Goal: Transaction & Acquisition: Subscribe to service/newsletter

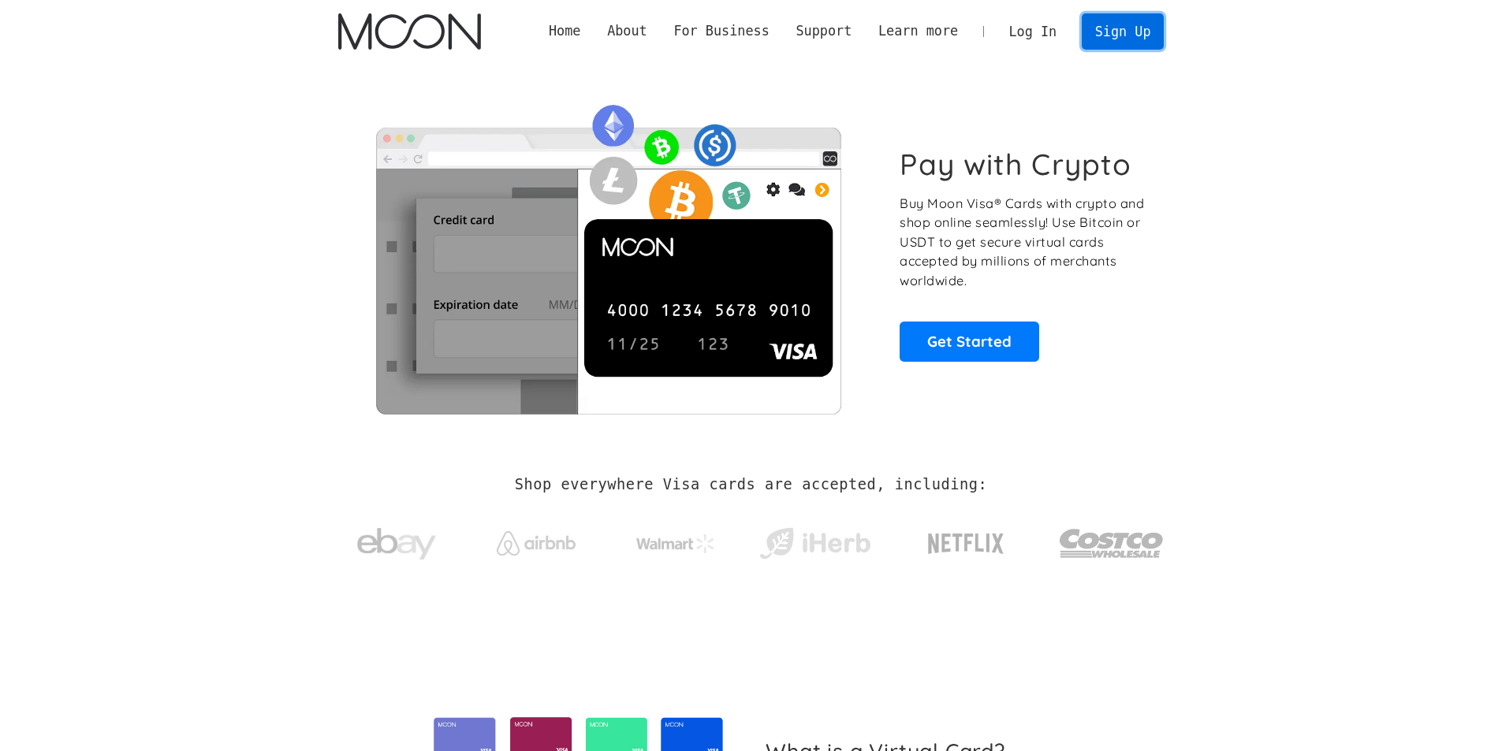
click at [1106, 32] on link "Sign Up" at bounding box center [1123, 30] width 82 height 35
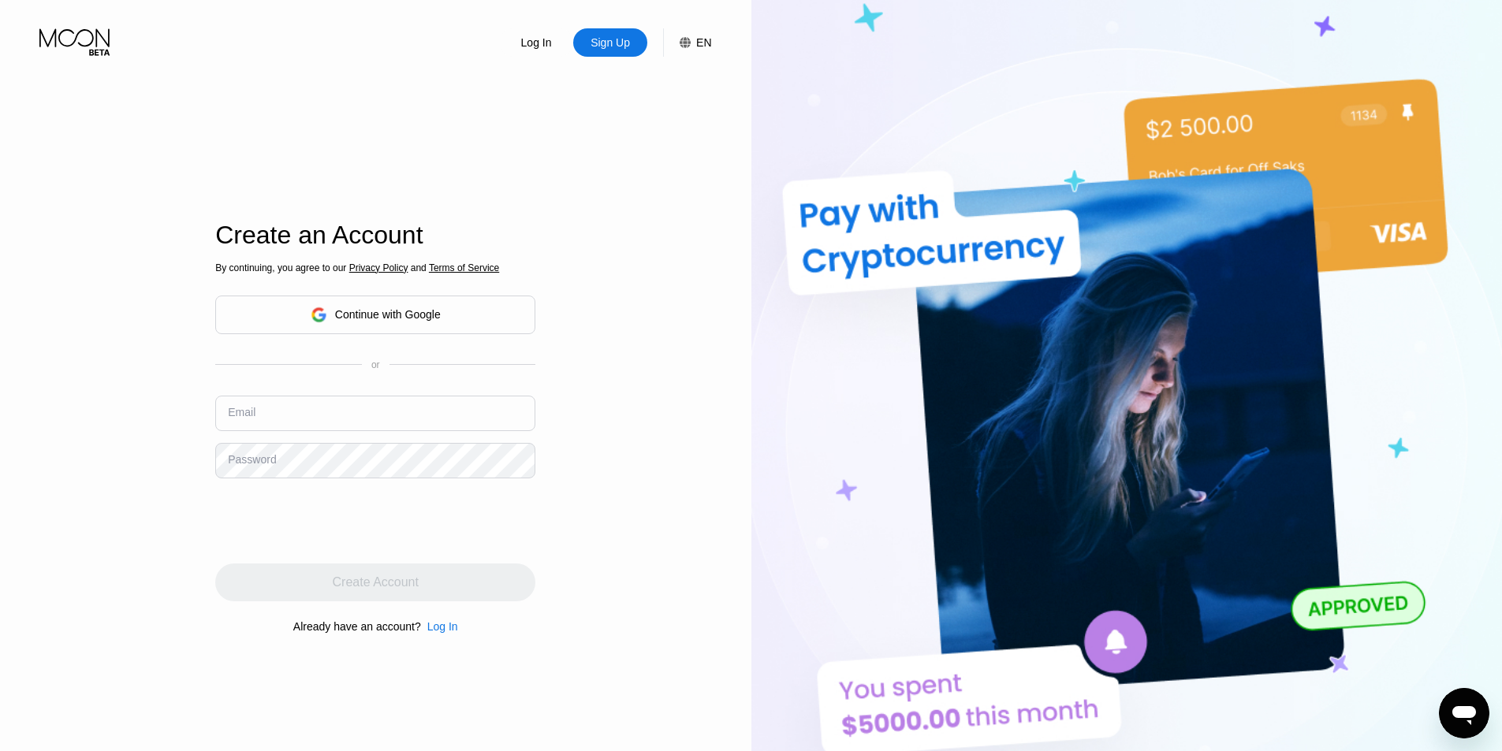
click at [289, 417] on input "text" at bounding box center [375, 413] width 320 height 35
paste input "[EMAIL_ADDRESS][DOMAIN_NAME]"
type input "[EMAIL_ADDRESS][DOMAIN_NAME]"
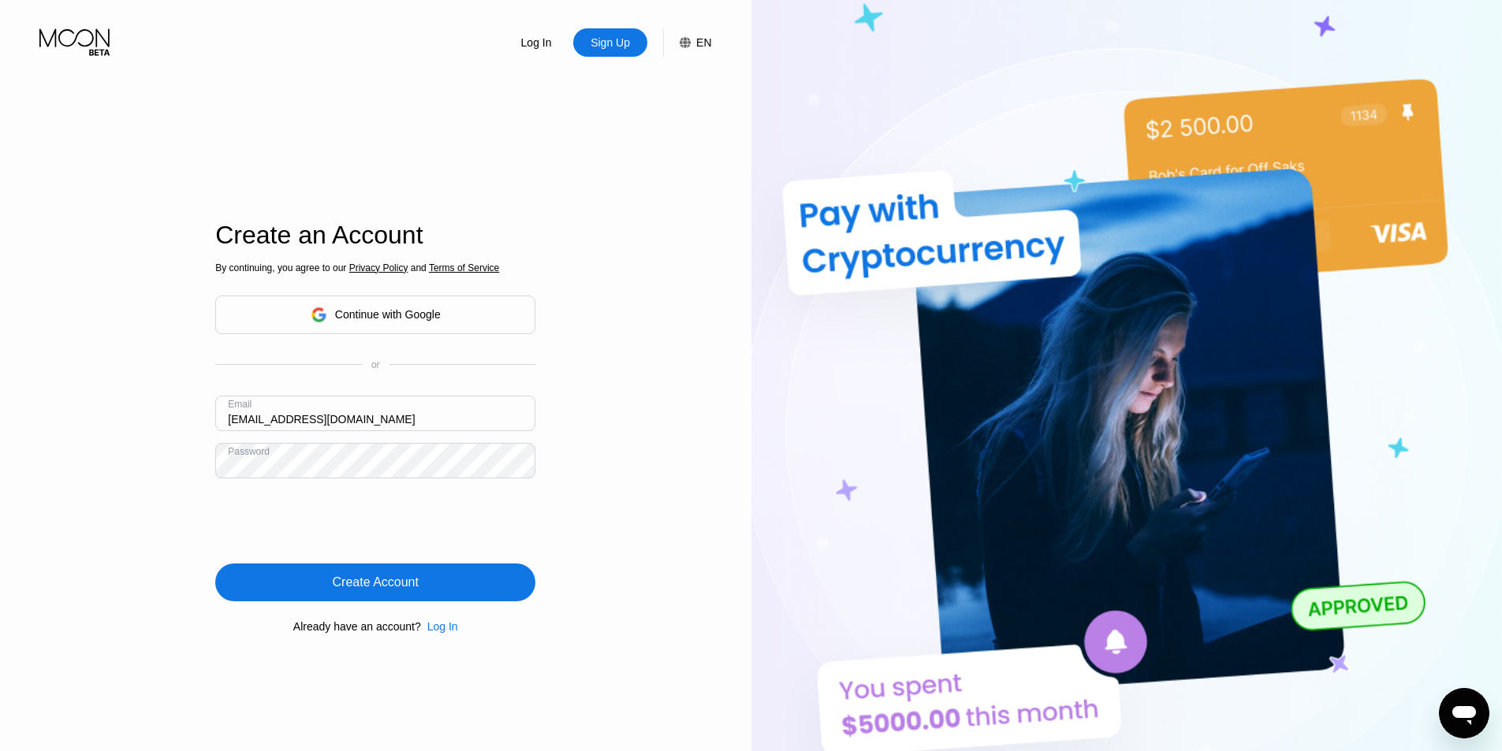
click at [448, 581] on div "Create Account" at bounding box center [375, 583] width 320 height 38
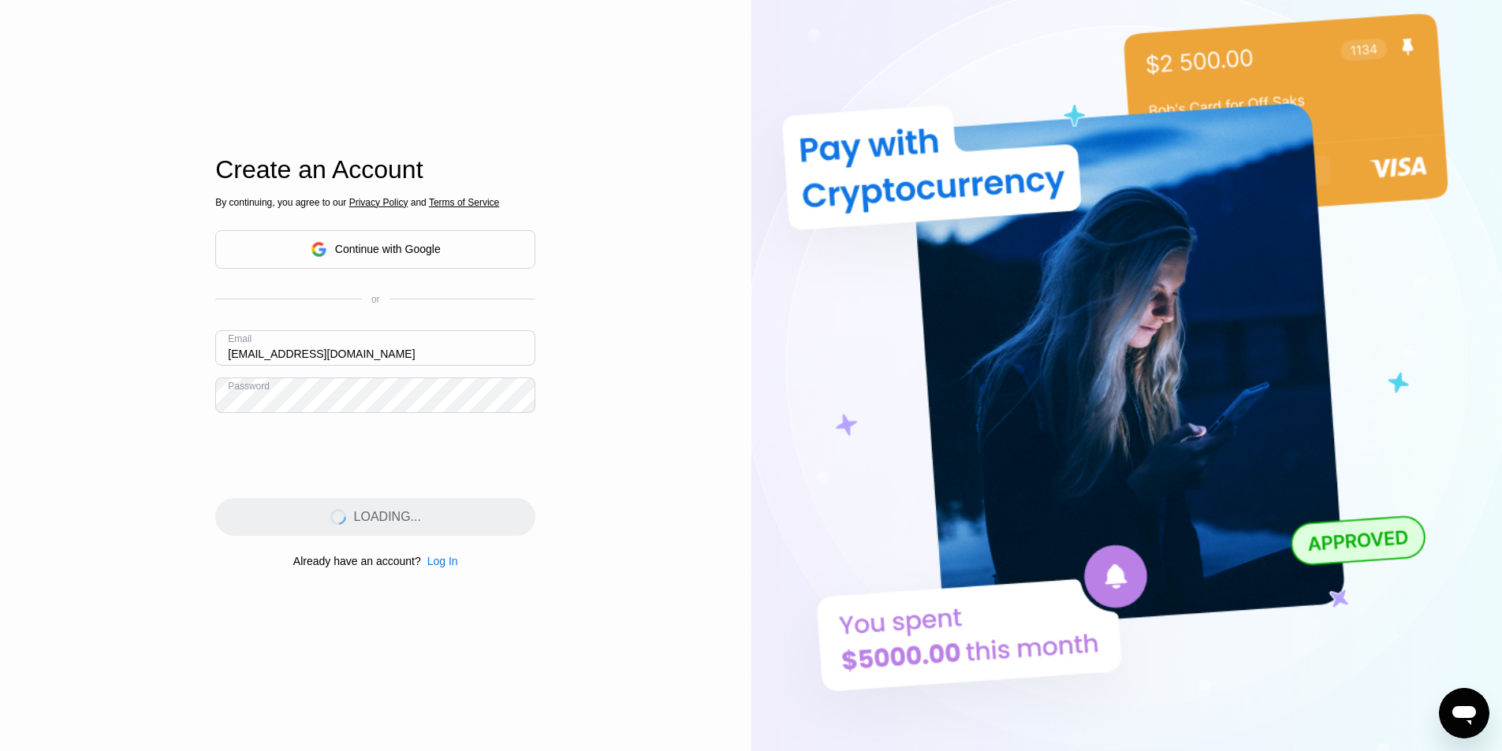
drag, startPoint x: 605, startPoint y: 411, endPoint x: 619, endPoint y: 469, distance: 59.3
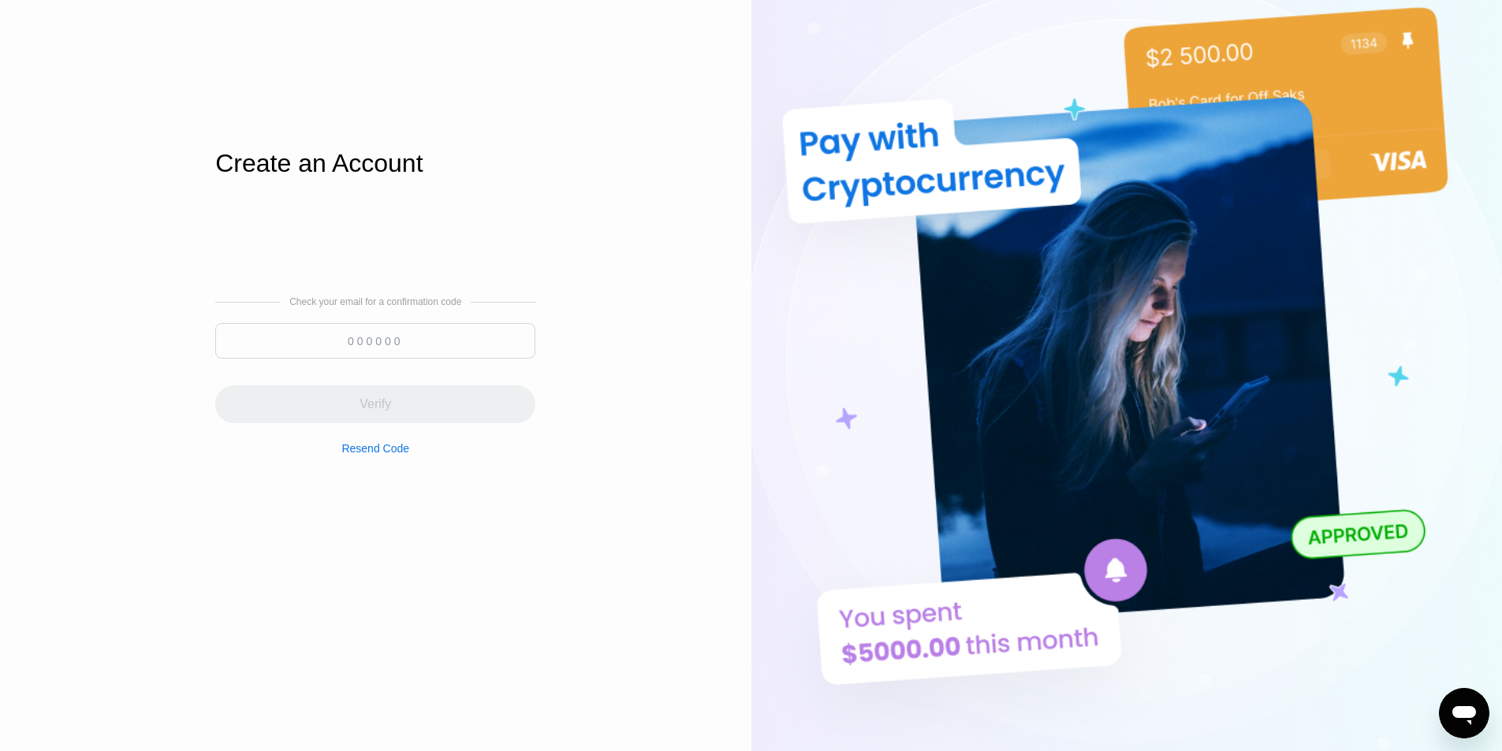
click at [348, 356] on input at bounding box center [375, 340] width 320 height 35
paste input "616642"
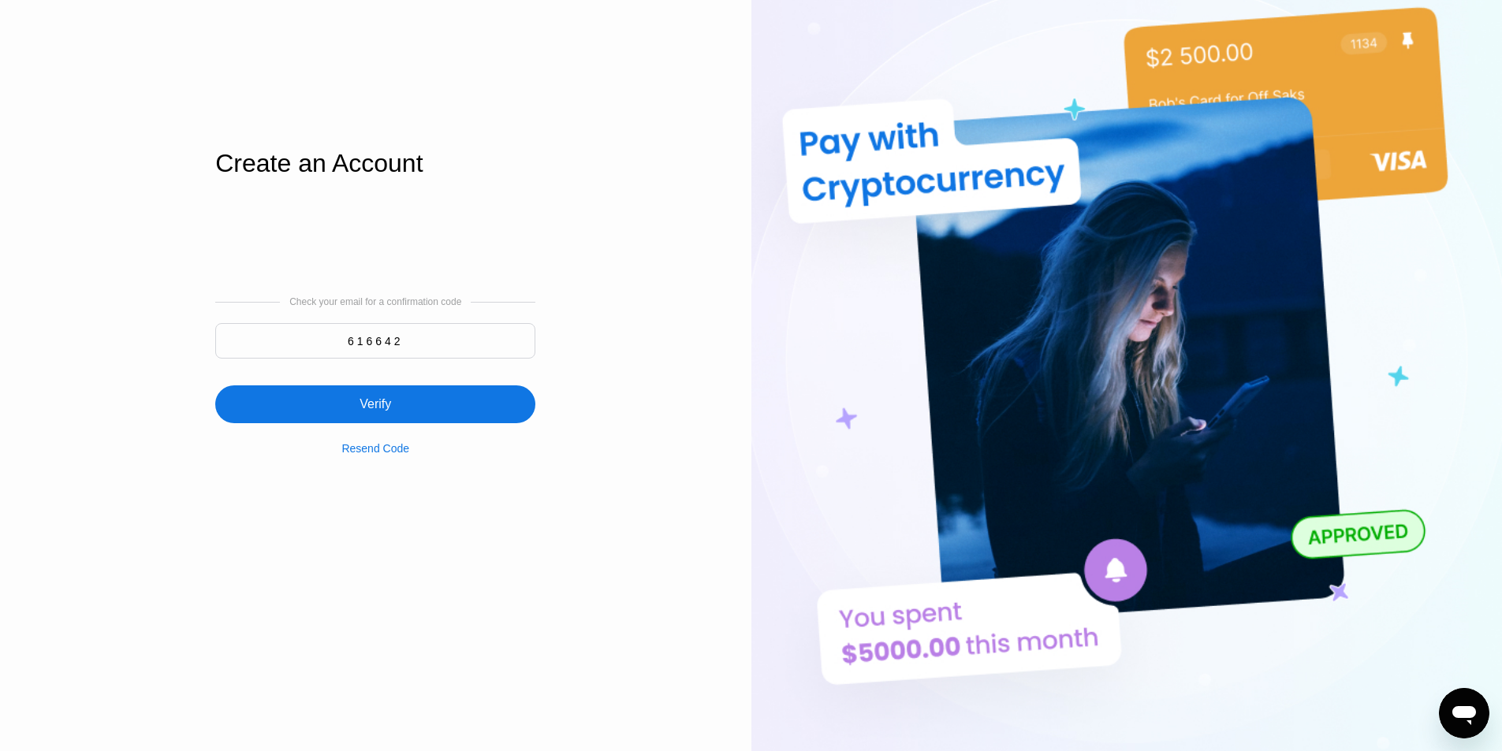
type input "616642"
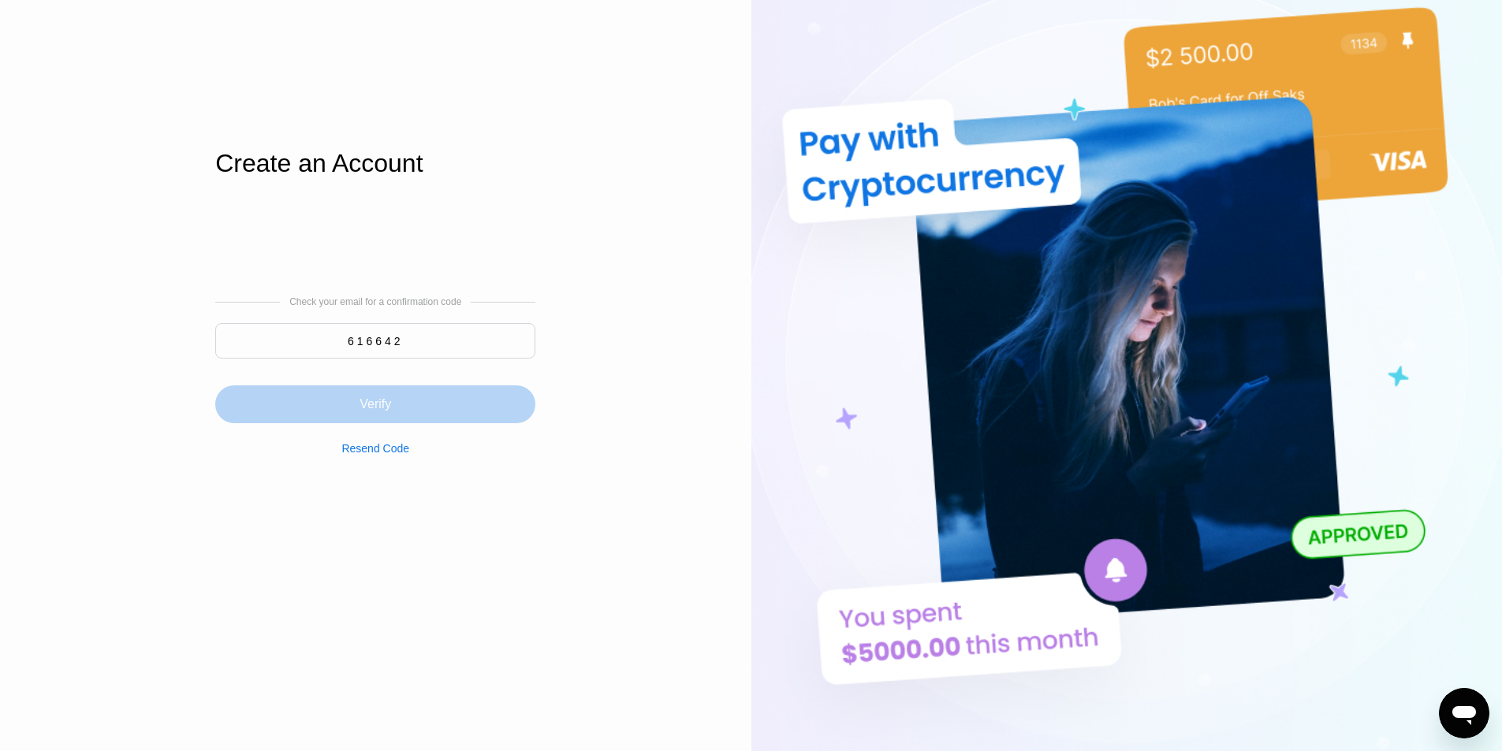
click at [434, 400] on div "Verify" at bounding box center [375, 404] width 320 height 38
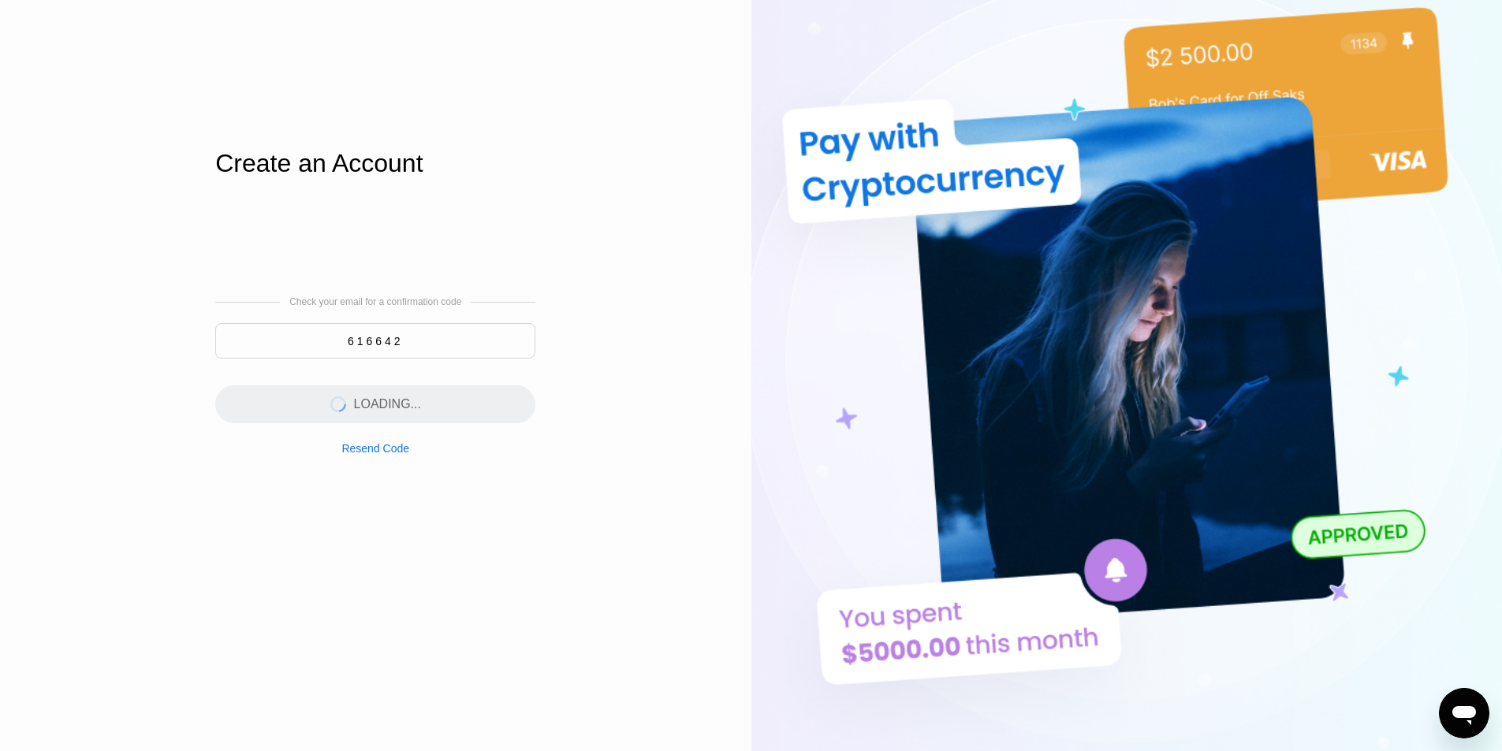
click at [517, 123] on div "Create an Account Check your email for a confirmation code 616642 LOADING... Re…" at bounding box center [375, 357] width 320 height 826
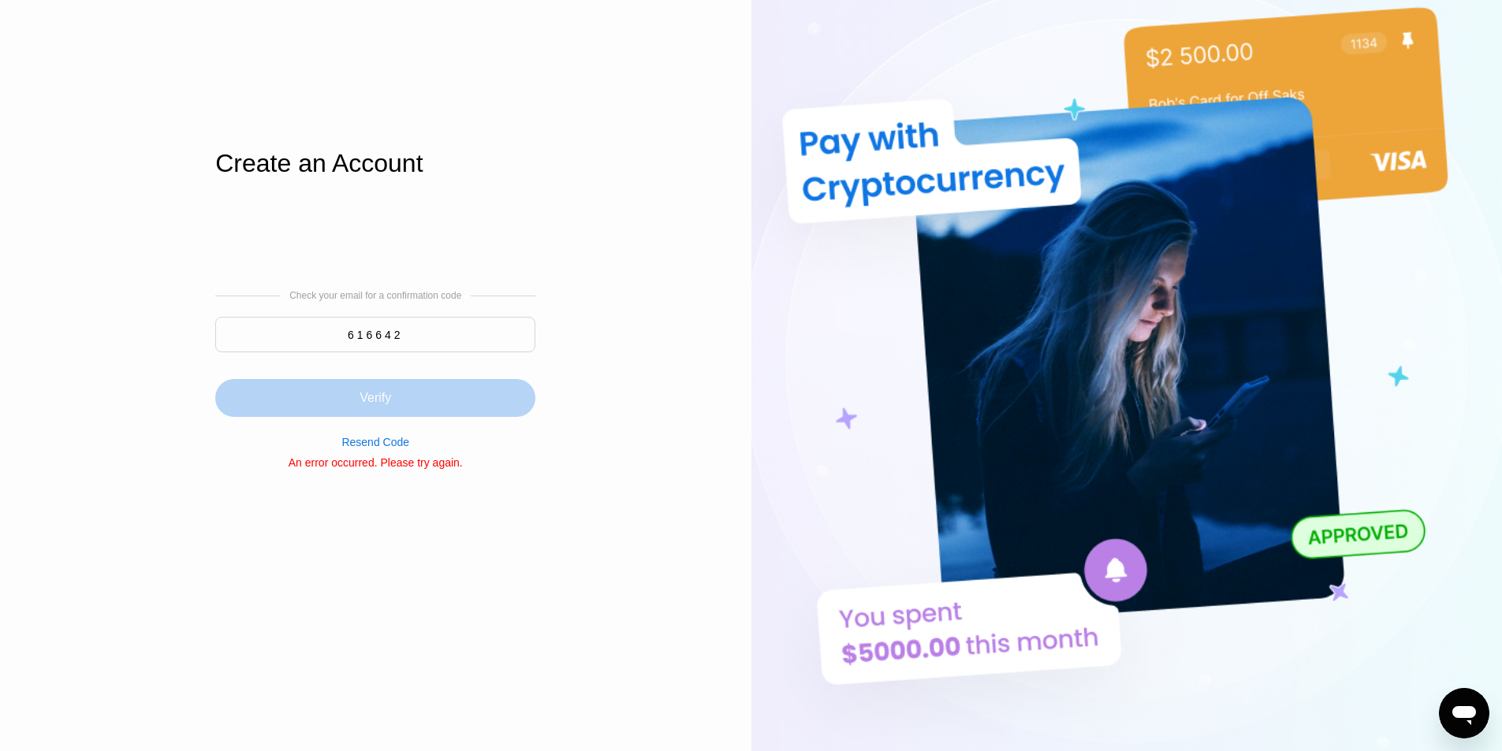
click at [366, 397] on div "Verify" at bounding box center [375, 398] width 32 height 16
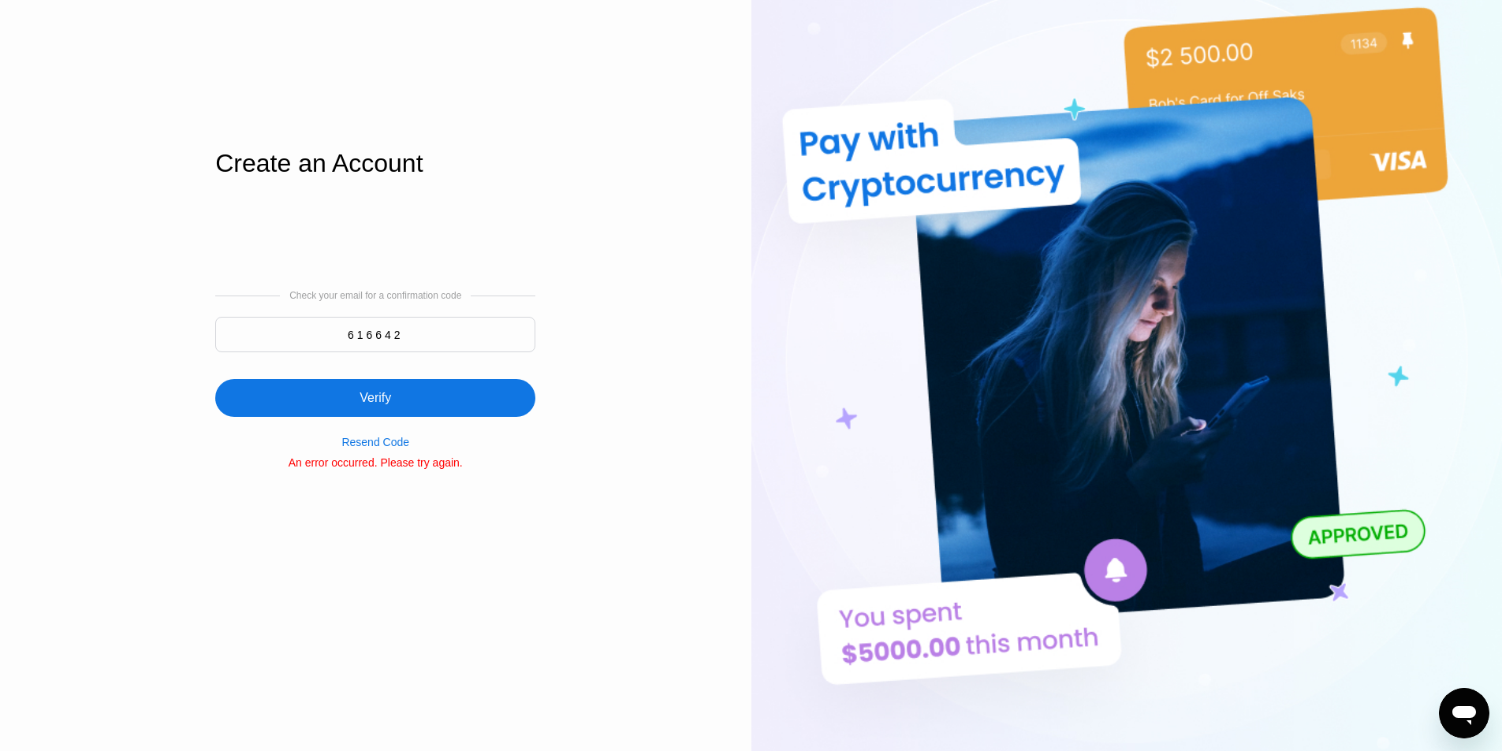
click at [405, 444] on div "Resend Code" at bounding box center [375, 442] width 68 height 13
click at [389, 448] on div "Resend Code" at bounding box center [375, 442] width 68 height 13
